Goal: Information Seeking & Learning: Check status

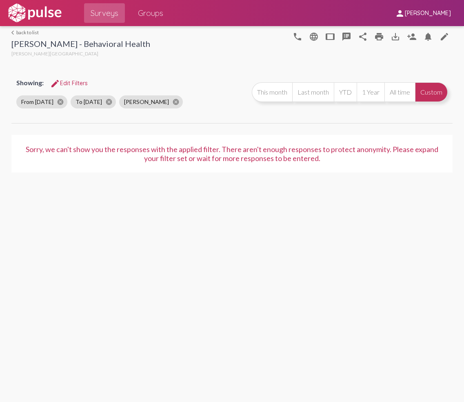
click at [79, 83] on span "edit Edit Filters" at bounding box center [69, 83] width 38 height 7
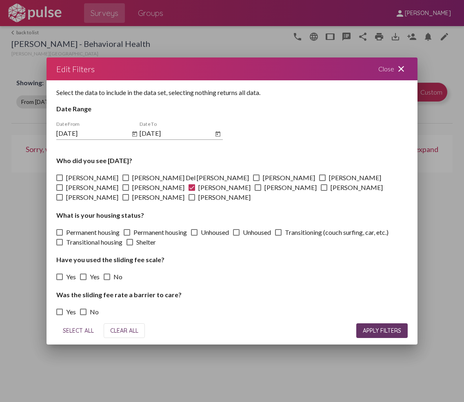
drag, startPoint x: 397, startPoint y: 74, endPoint x: 329, endPoint y: 86, distance: 69.1
click at [397, 74] on mat-icon "close" at bounding box center [401, 69] width 10 height 10
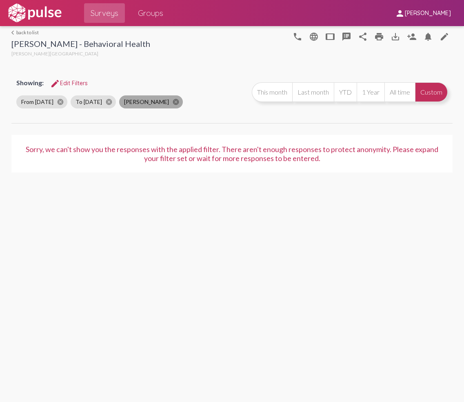
drag, startPoint x: 164, startPoint y: 102, endPoint x: 141, endPoint y: 106, distance: 22.7
click at [172, 102] on mat-icon "cancel" at bounding box center [175, 101] width 7 height 7
click at [113, 101] on mat-icon "cancel" at bounding box center [108, 101] width 7 height 7
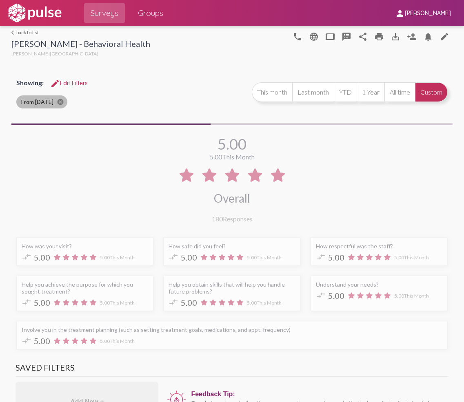
drag, startPoint x: 55, startPoint y: 101, endPoint x: 72, endPoint y: 98, distance: 17.8
click at [57, 100] on mat-icon "cancel" at bounding box center [60, 101] width 7 height 7
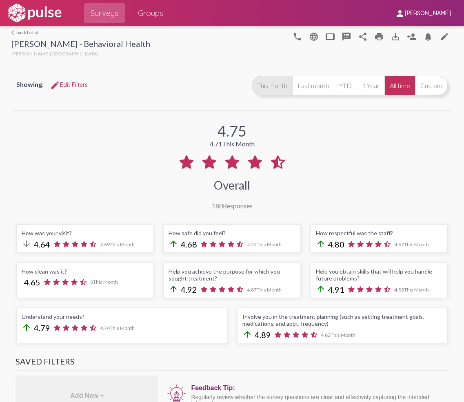
click at [262, 87] on button "This month" at bounding box center [272, 86] width 40 height 20
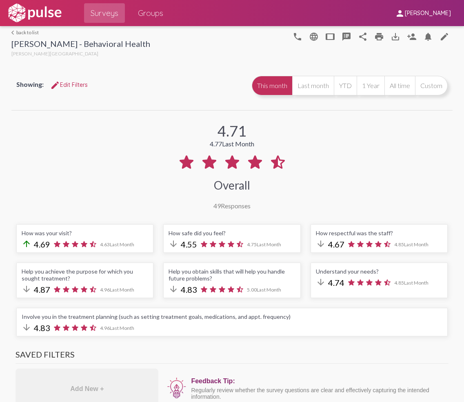
click at [68, 82] on span "edit Edit Filters" at bounding box center [69, 84] width 38 height 7
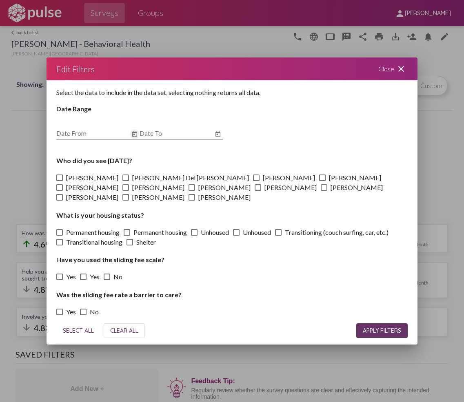
click at [133, 136] on icon "Open calendar" at bounding box center [134, 133] width 5 height 5
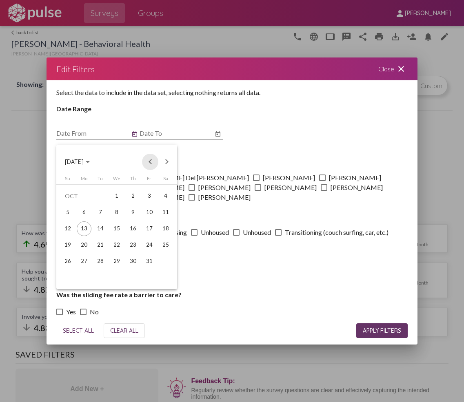
click at [151, 162] on button "Previous month" at bounding box center [150, 162] width 16 height 16
click at [82, 212] on div "1" at bounding box center [84, 212] width 15 height 15
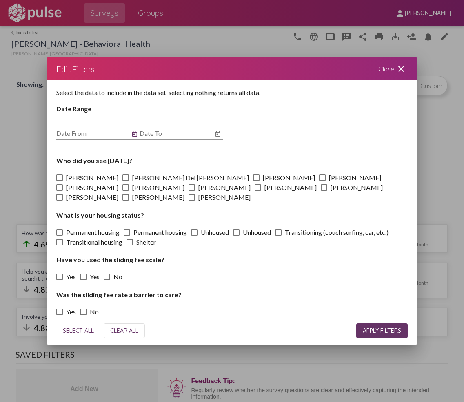
type input "[DATE]"
click at [219, 136] on icon "Open calendar" at bounding box center [217, 133] width 5 height 5
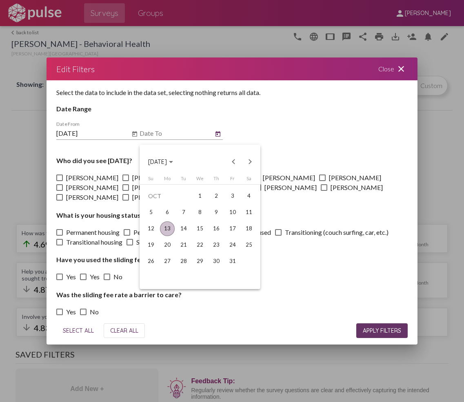
click at [165, 227] on div "13" at bounding box center [167, 229] width 15 height 15
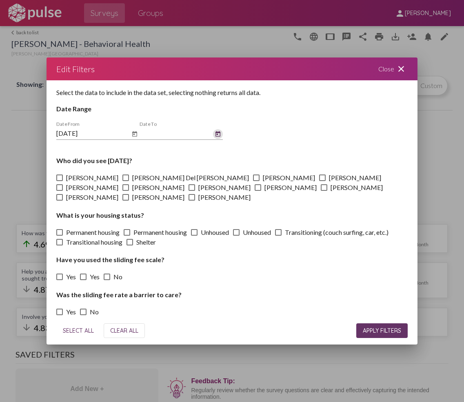
type input "[DATE]"
click at [59, 181] on span at bounding box center [59, 178] width 7 height 7
click at [59, 182] on input "[PERSON_NAME]" at bounding box center [59, 181] width 0 height 0
checkbox input "true"
click at [366, 327] on span "APPLY FILTERS" at bounding box center [382, 330] width 38 height 7
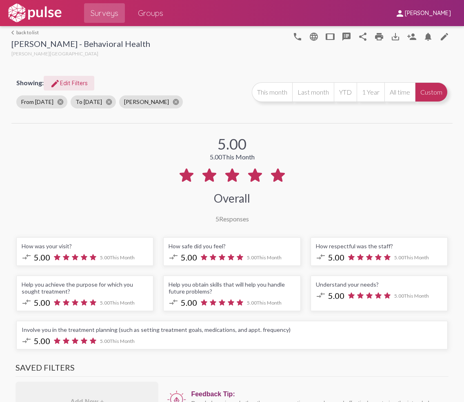
click at [78, 81] on span "edit Edit Filters" at bounding box center [69, 83] width 38 height 7
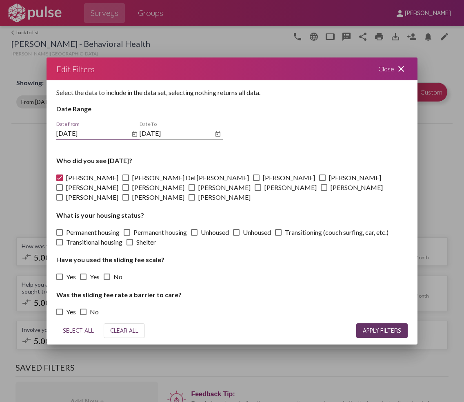
click at [62, 180] on span at bounding box center [59, 178] width 7 height 7
click at [60, 181] on input "[PERSON_NAME]" at bounding box center [59, 181] width 0 height 0
checkbox input "false"
click at [122, 181] on span at bounding box center [125, 178] width 7 height 7
click at [125, 182] on input "[PERSON_NAME] Del [PERSON_NAME]" at bounding box center [125, 181] width 0 height 0
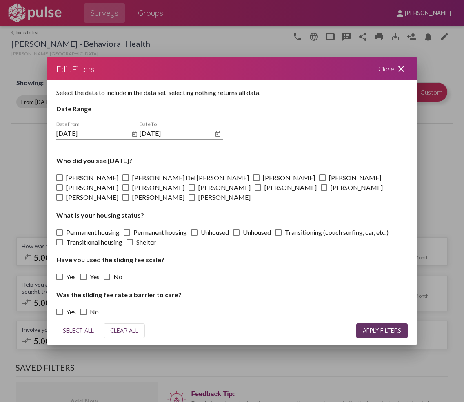
checkbox input "true"
click at [368, 331] on button "APPLY FILTERS" at bounding box center [381, 331] width 51 height 15
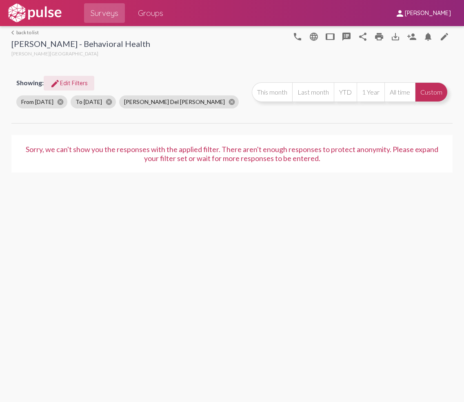
click at [80, 83] on span "edit Edit Filters" at bounding box center [69, 83] width 38 height 7
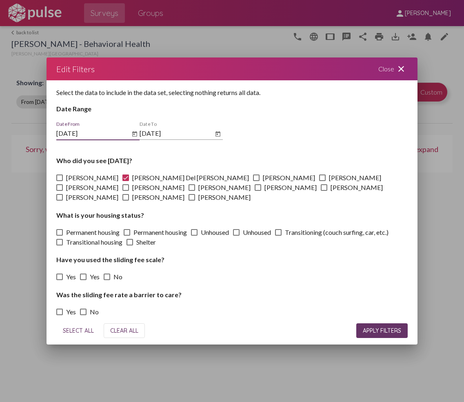
click at [122, 180] on span at bounding box center [125, 178] width 7 height 7
click at [125, 181] on input "[PERSON_NAME] Del [PERSON_NAME]" at bounding box center [125, 181] width 0 height 0
checkbox input "false"
click at [253, 181] on span at bounding box center [256, 178] width 7 height 7
click at [256, 182] on input "[PERSON_NAME]" at bounding box center [256, 181] width 0 height 0
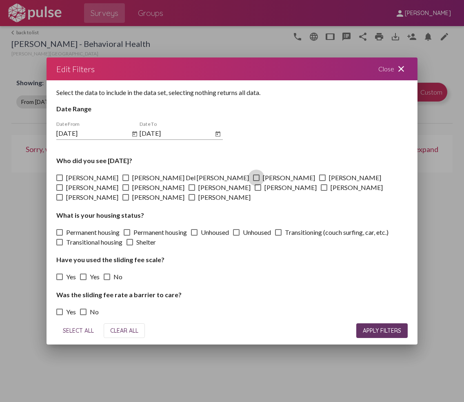
checkbox input "true"
click at [363, 327] on span "APPLY FILTERS" at bounding box center [382, 330] width 38 height 7
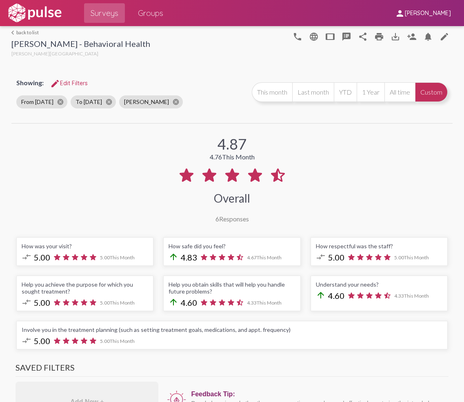
click at [58, 85] on mat-icon "edit" at bounding box center [55, 84] width 10 height 10
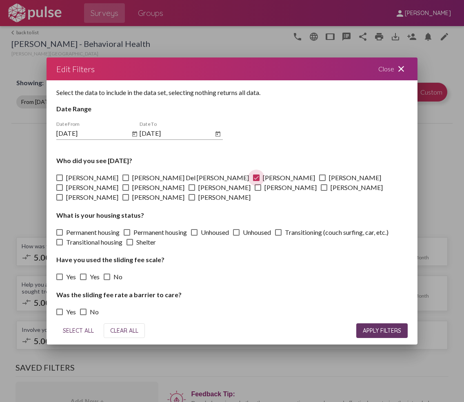
click at [253, 181] on span at bounding box center [256, 178] width 7 height 7
click at [256, 181] on input "[PERSON_NAME]" at bounding box center [256, 181] width 0 height 0
checkbox input "false"
click at [319, 181] on span at bounding box center [322, 178] width 7 height 7
click at [322, 182] on input "[PERSON_NAME]" at bounding box center [322, 181] width 0 height 0
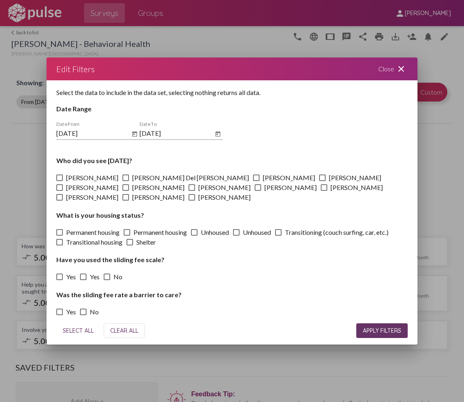
checkbox input "true"
click at [378, 324] on button "APPLY FILTERS" at bounding box center [381, 331] width 51 height 15
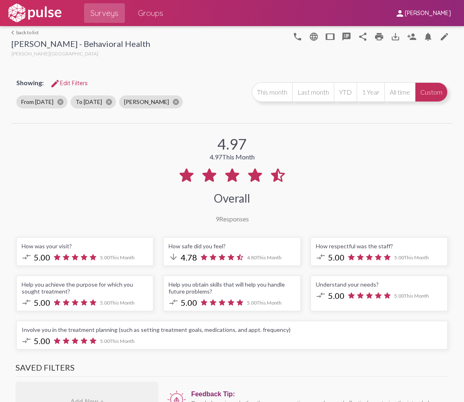
click at [58, 82] on mat-icon "edit" at bounding box center [55, 84] width 10 height 10
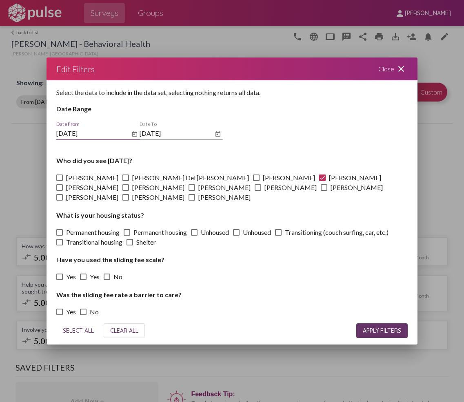
click at [319, 180] on span at bounding box center [322, 178] width 7 height 7
click at [322, 181] on input "[PERSON_NAME]" at bounding box center [322, 181] width 0 height 0
checkbox input "false"
click at [63, 184] on span at bounding box center [59, 187] width 7 height 7
click at [60, 191] on input "[PERSON_NAME]" at bounding box center [59, 191] width 0 height 0
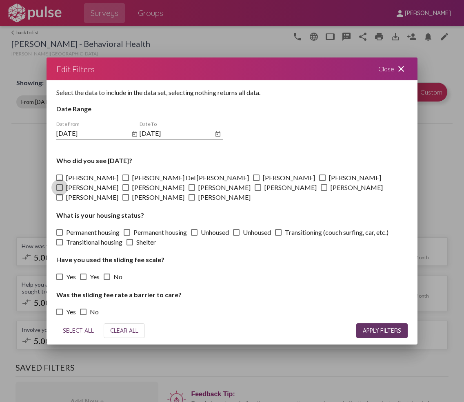
checkbox input "true"
click at [376, 324] on button "APPLY FILTERS" at bounding box center [381, 331] width 51 height 15
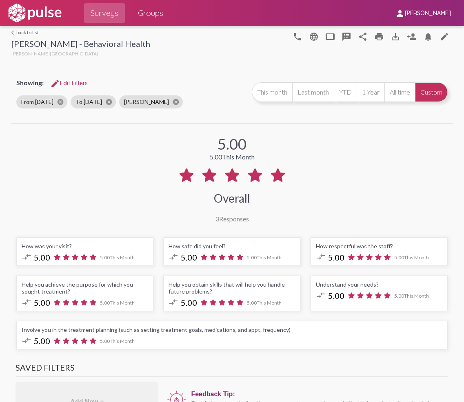
click at [76, 80] on button "edit Edit Filters" at bounding box center [69, 83] width 51 height 15
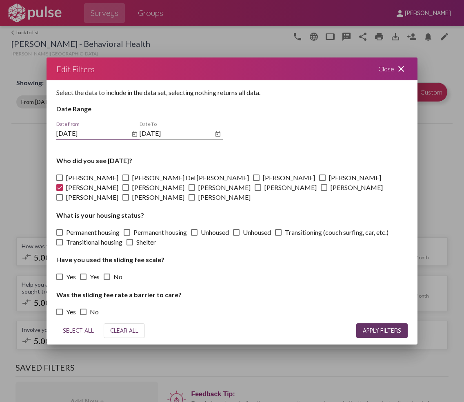
click at [63, 184] on span at bounding box center [59, 187] width 7 height 7
click at [60, 191] on input "[PERSON_NAME]" at bounding box center [59, 191] width 0 height 0
checkbox input "false"
click at [255, 191] on span at bounding box center [258, 187] width 7 height 7
click at [257, 191] on input "[PERSON_NAME]" at bounding box center [257, 191] width 0 height 0
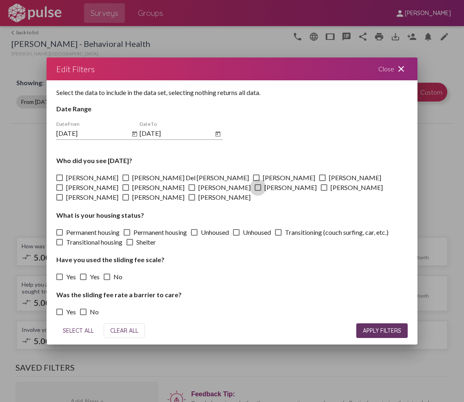
checkbox input "true"
click at [386, 330] on button "APPLY FILTERS" at bounding box center [381, 331] width 51 height 15
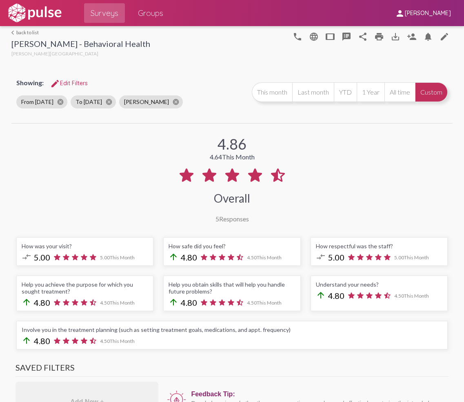
click at [76, 81] on span "edit Edit Filters" at bounding box center [69, 83] width 38 height 7
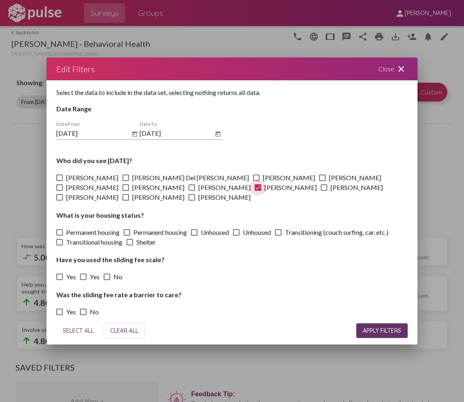
click at [255, 191] on span at bounding box center [258, 187] width 7 height 7
click at [257, 191] on input "[PERSON_NAME]" at bounding box center [257, 191] width 0 height 0
checkbox input "false"
click at [321, 191] on span at bounding box center [324, 187] width 7 height 7
click at [324, 191] on input "[PERSON_NAME]" at bounding box center [324, 191] width 0 height 0
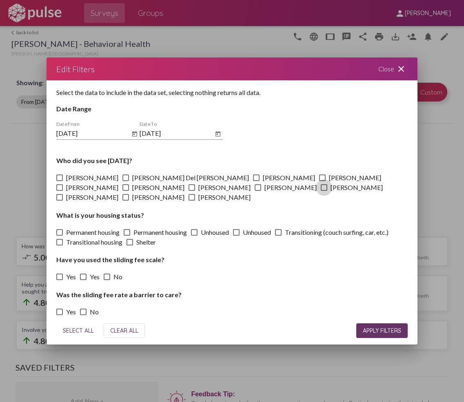
checkbox input "true"
click at [393, 331] on button "APPLY FILTERS" at bounding box center [381, 331] width 51 height 15
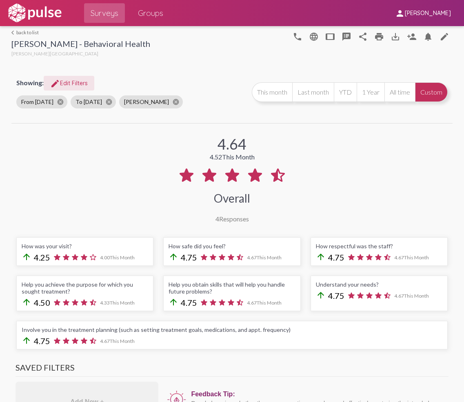
click at [66, 81] on span "edit Edit Filters" at bounding box center [69, 83] width 38 height 7
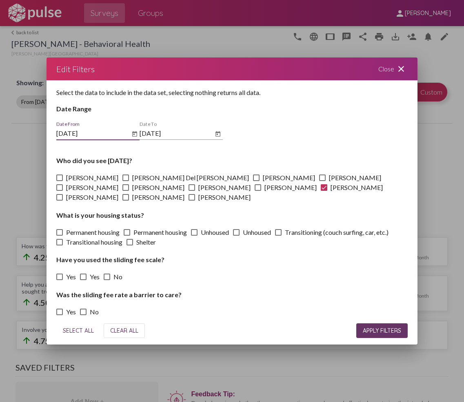
click at [321, 191] on span at bounding box center [324, 187] width 7 height 7
click at [324, 191] on input "[PERSON_NAME]" at bounding box center [324, 191] width 0 height 0
checkbox input "false"
click at [63, 194] on span at bounding box center [59, 197] width 7 height 7
click at [60, 201] on input "[PERSON_NAME]" at bounding box center [59, 201] width 0 height 0
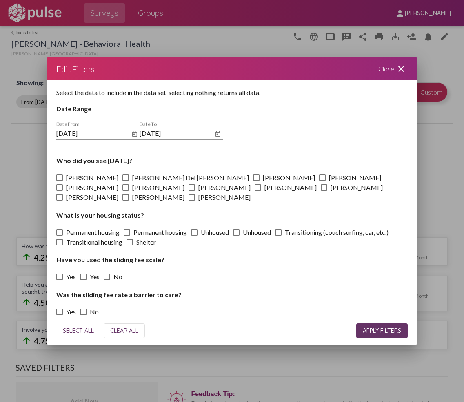
checkbox input "true"
click at [376, 327] on span "APPLY FILTERS" at bounding box center [382, 330] width 38 height 7
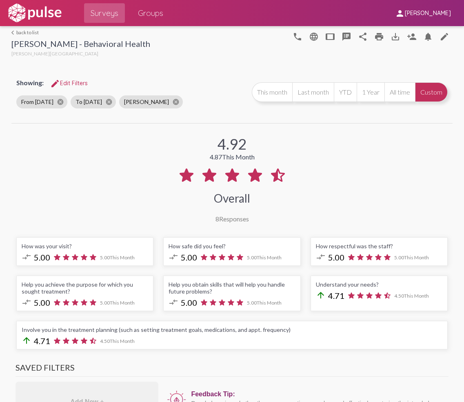
click at [64, 86] on span "edit Edit Filters" at bounding box center [69, 83] width 38 height 7
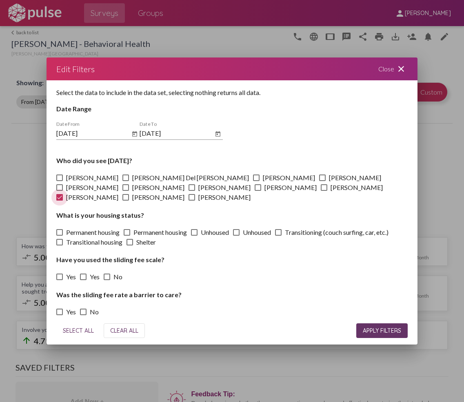
click at [63, 194] on span at bounding box center [59, 197] width 7 height 7
click at [60, 201] on input "[PERSON_NAME]" at bounding box center [59, 201] width 0 height 0
checkbox input "false"
click at [129, 194] on span at bounding box center [125, 197] width 7 height 7
click at [126, 201] on input "[PERSON_NAME]" at bounding box center [125, 201] width 0 height 0
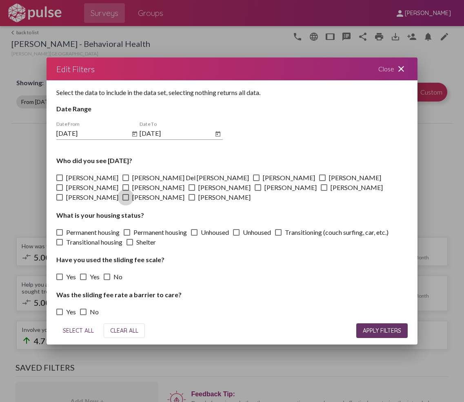
checkbox input "true"
click at [374, 330] on button "APPLY FILTERS" at bounding box center [381, 331] width 51 height 15
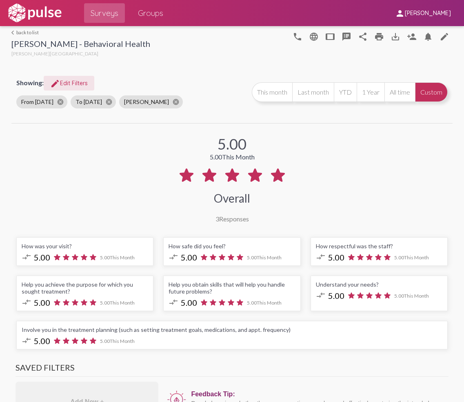
click at [78, 82] on span "edit Edit Filters" at bounding box center [69, 83] width 38 height 7
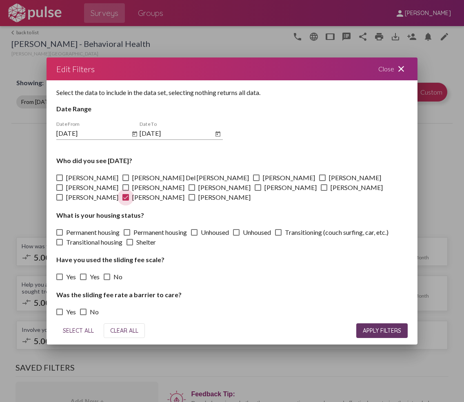
click at [129, 194] on span at bounding box center [125, 197] width 7 height 7
click at [126, 201] on input "[PERSON_NAME]" at bounding box center [125, 201] width 0 height 0
checkbox input "false"
click at [195, 194] on span at bounding box center [191, 197] width 7 height 7
click at [192, 201] on input "[PERSON_NAME]" at bounding box center [191, 201] width 0 height 0
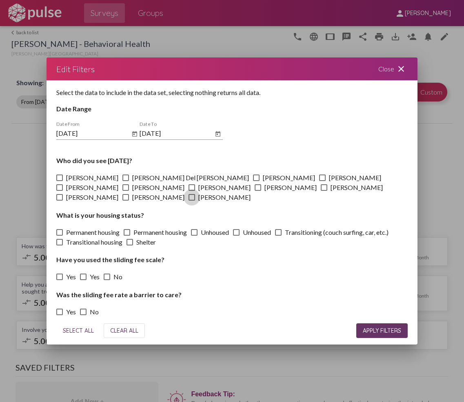
checkbox input "true"
click at [389, 332] on button "APPLY FILTERS" at bounding box center [381, 331] width 51 height 15
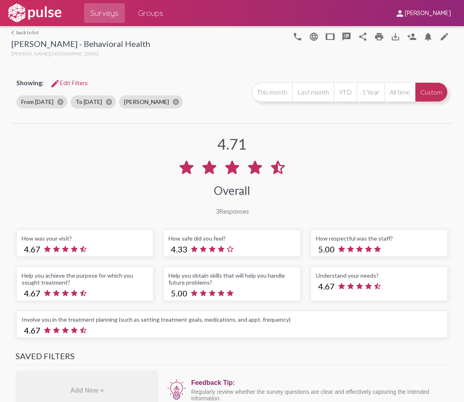
click at [74, 83] on span "edit Edit Filters" at bounding box center [69, 83] width 38 height 7
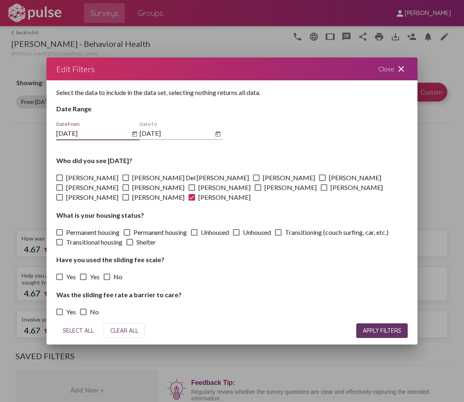
drag, startPoint x: 337, startPoint y: 193, endPoint x: 331, endPoint y: 190, distance: 7.1
click at [195, 194] on span at bounding box center [191, 197] width 7 height 7
click at [192, 201] on input "[PERSON_NAME]" at bounding box center [191, 201] width 0 height 0
checkbox input "false"
click at [188, 191] on span at bounding box center [191, 187] width 7 height 7
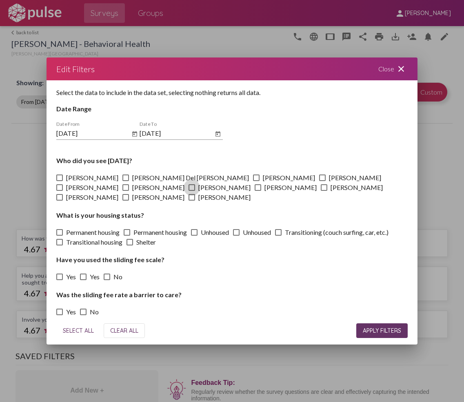
click at [191, 191] on input "[PERSON_NAME]" at bounding box center [191, 191] width 0 height 0
checkbox input "true"
click at [389, 327] on span "APPLY FILTERS" at bounding box center [382, 330] width 38 height 7
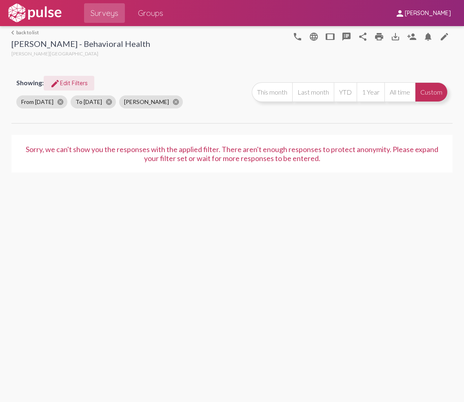
click at [70, 83] on span "edit Edit Filters" at bounding box center [69, 83] width 38 height 7
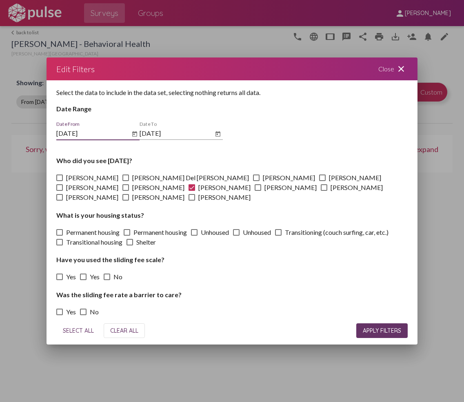
click at [188, 191] on span at bounding box center [191, 187] width 7 height 7
click at [191, 191] on input "[PERSON_NAME]" at bounding box center [191, 191] width 0 height 0
checkbox input "false"
click at [129, 194] on span at bounding box center [125, 197] width 7 height 7
click at [126, 201] on input "[PERSON_NAME]" at bounding box center [125, 201] width 0 height 0
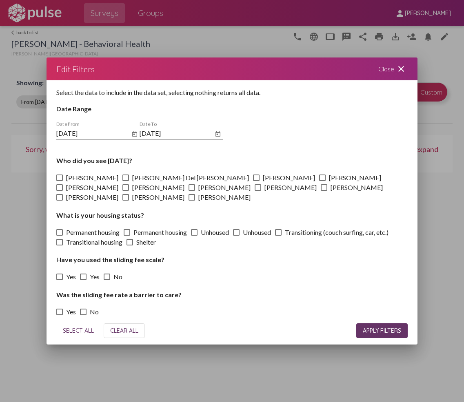
checkbox input "true"
click at [373, 327] on span "APPLY FILTERS" at bounding box center [382, 330] width 38 height 7
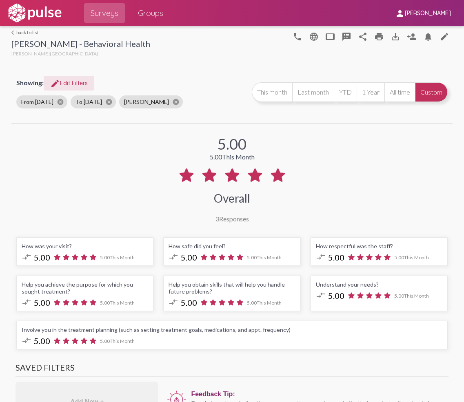
click at [68, 83] on span "edit Edit Filters" at bounding box center [69, 83] width 38 height 7
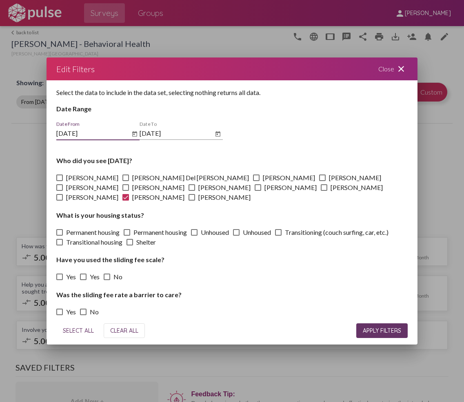
click at [129, 194] on span at bounding box center [125, 197] width 7 height 7
click at [126, 201] on input "[PERSON_NAME]" at bounding box center [125, 201] width 0 height 0
checkbox input "false"
click at [403, 71] on mat-icon "close" at bounding box center [401, 69] width 10 height 10
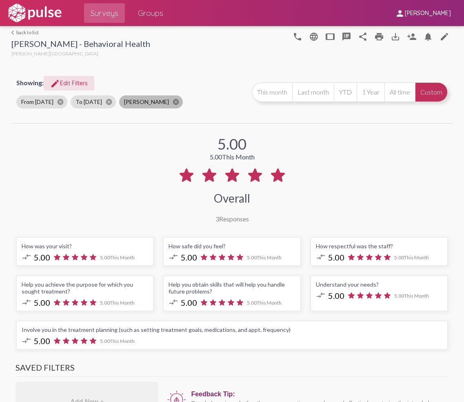
drag, startPoint x: 170, startPoint y: 100, endPoint x: 163, endPoint y: 100, distance: 6.5
click at [172, 100] on mat-icon "cancel" at bounding box center [175, 101] width 7 height 7
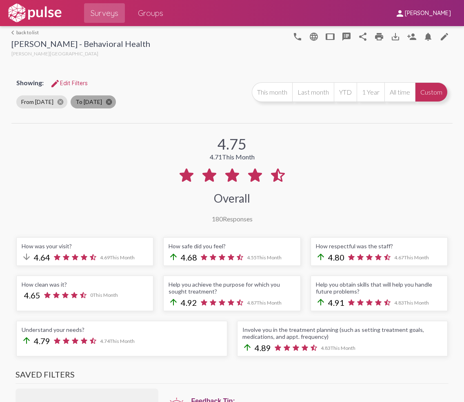
click at [113, 102] on mat-icon "cancel" at bounding box center [108, 101] width 7 height 7
click at [58, 101] on mat-icon "cancel" at bounding box center [60, 101] width 7 height 7
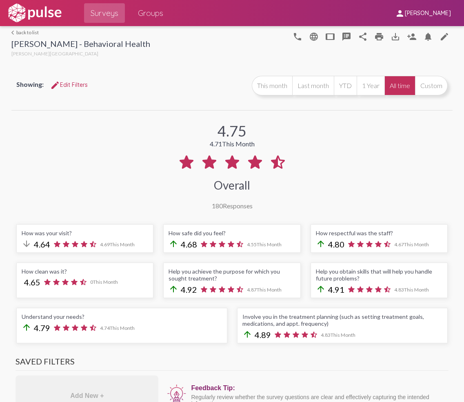
click at [75, 168] on div "4.75 4.71 This Month Overall 180 Responses" at bounding box center [231, 161] width 441 height 98
click at [151, 107] on div "Showing: edit Edit Filters This month Last month YTD 1 Year All time Custom" at bounding box center [231, 90] width 441 height 39
